Goal: Task Accomplishment & Management: Use online tool/utility

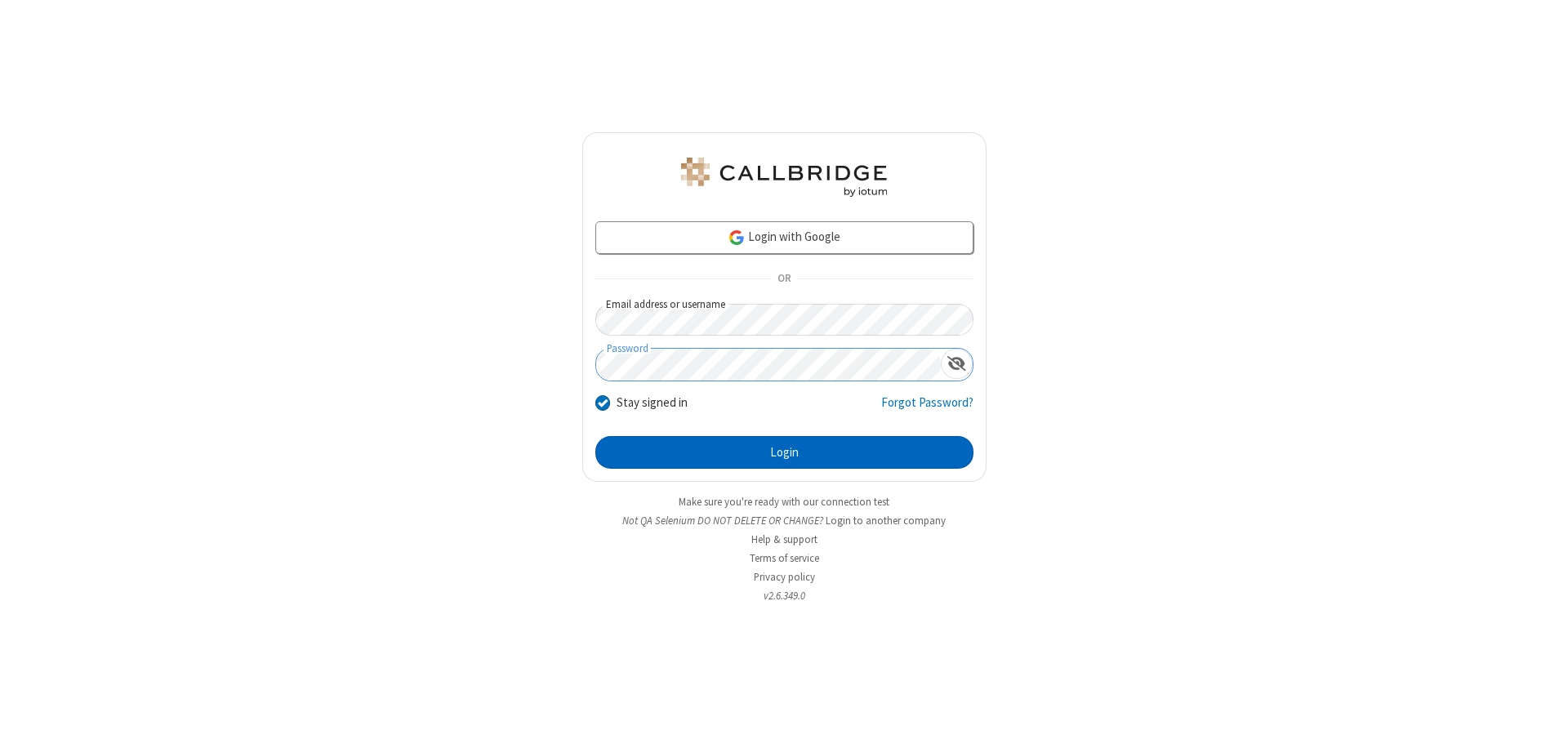
click at [784, 452] on button "Login" at bounding box center [784, 452] width 378 height 32
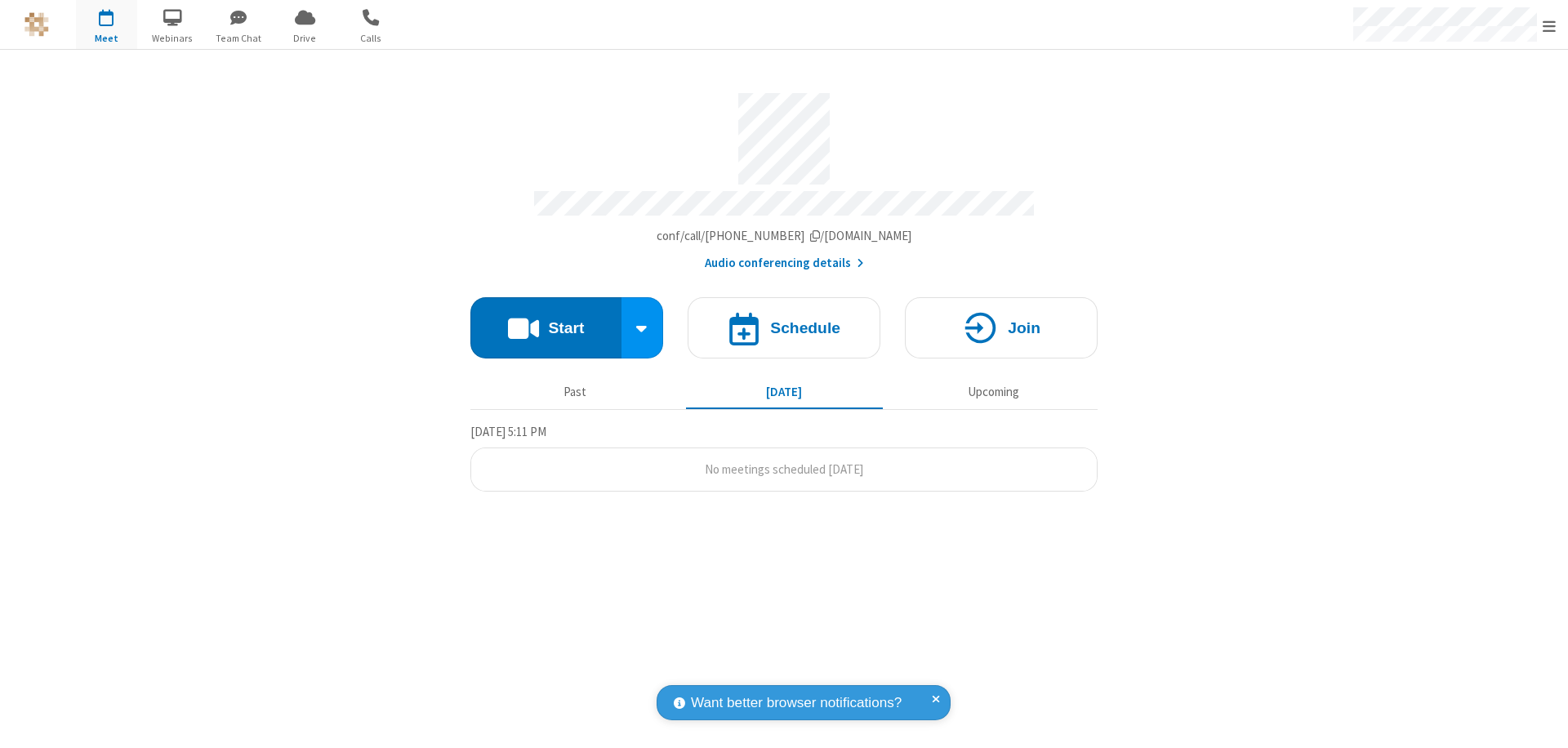
click at [545, 320] on button "Start" at bounding box center [545, 327] width 151 height 62
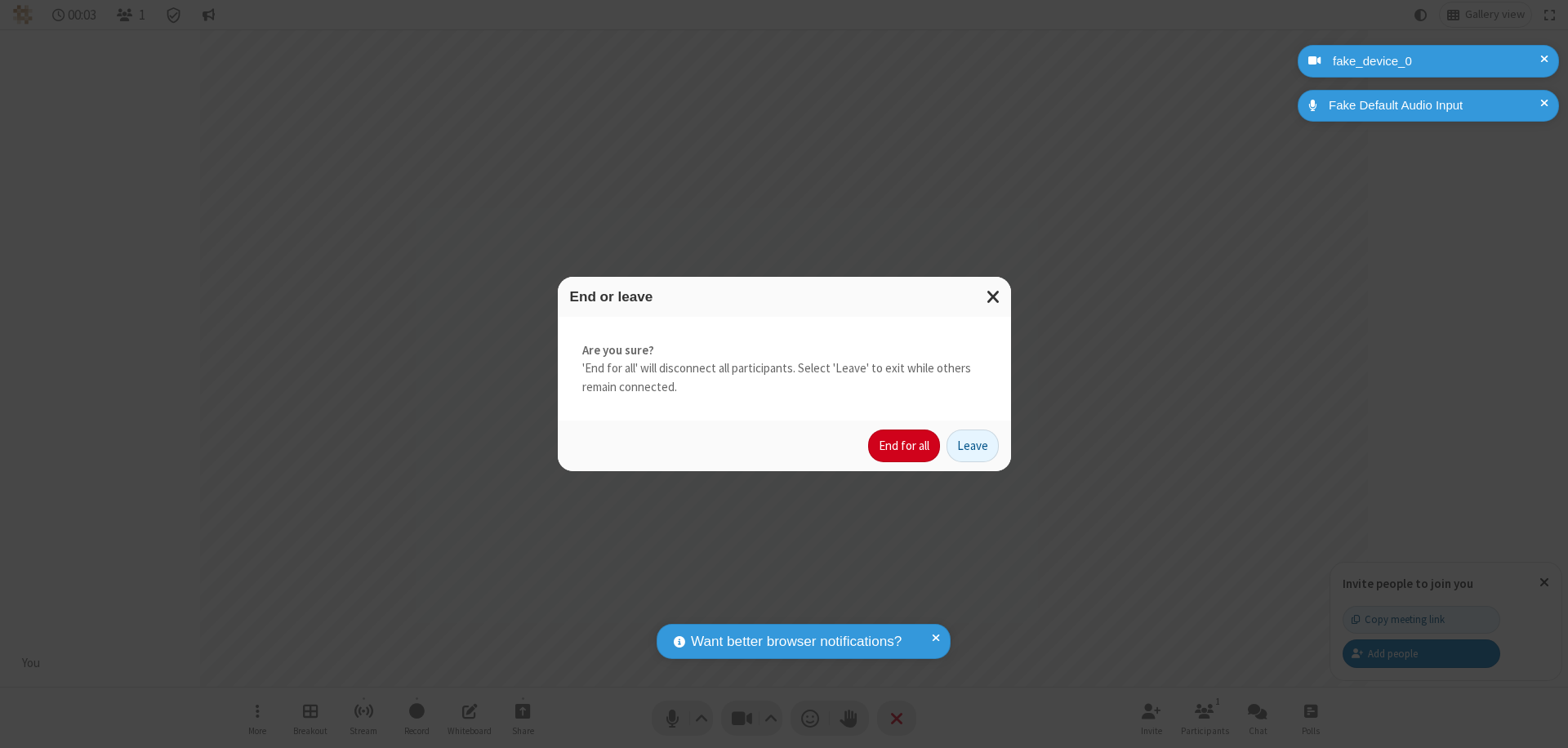
click at [905, 446] on button "End for all" at bounding box center [904, 446] width 72 height 32
